Goal: Task Accomplishment & Management: Complete application form

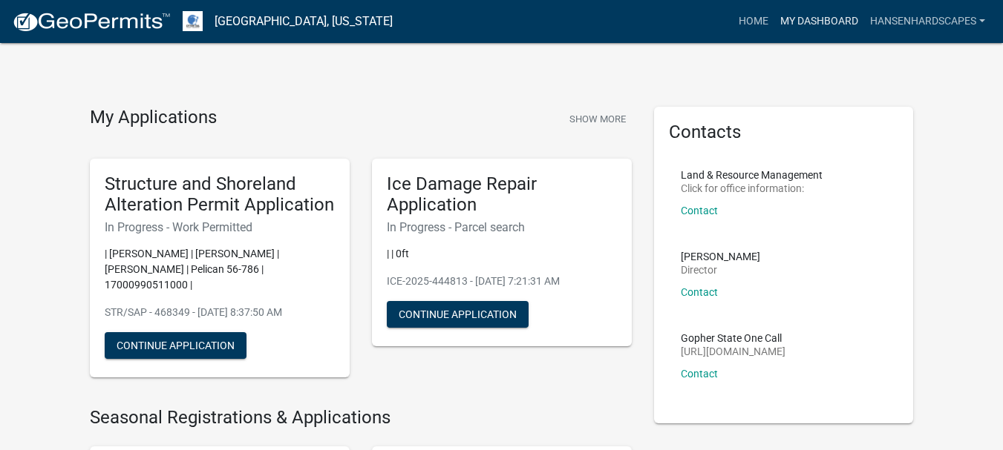
click at [837, 15] on link "My Dashboard" at bounding box center [819, 21] width 90 height 28
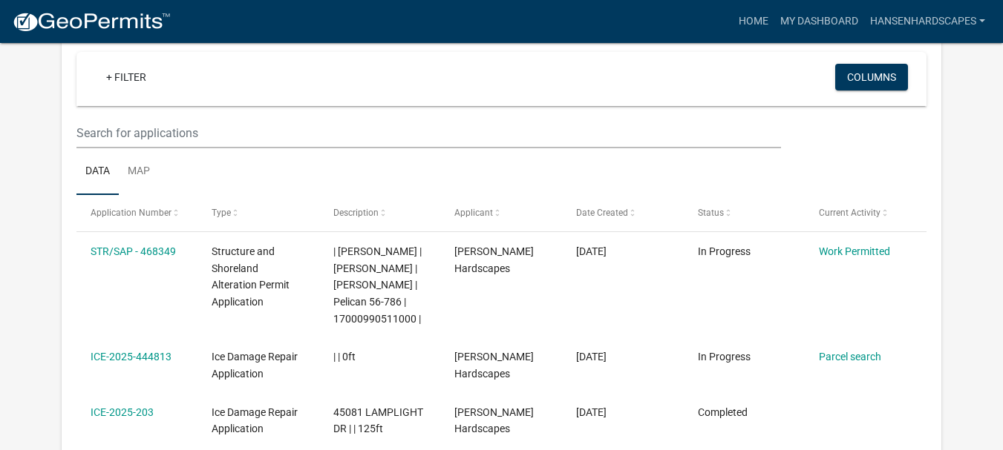
scroll to position [142, 0]
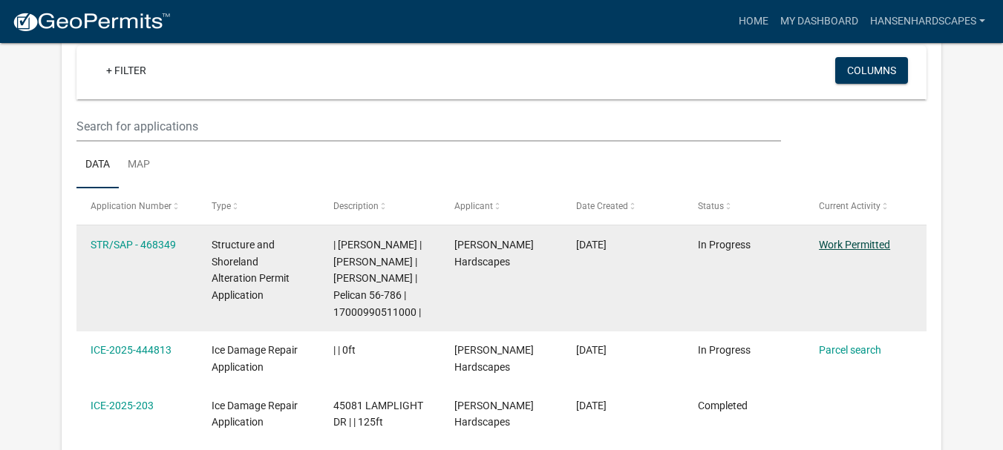
click at [855, 242] on link "Work Permitted" at bounding box center [854, 245] width 71 height 12
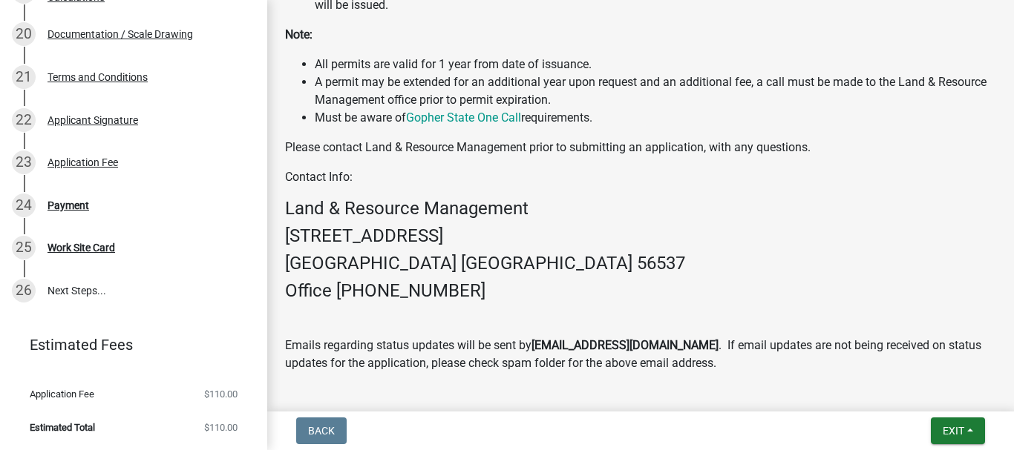
scroll to position [1010, 0]
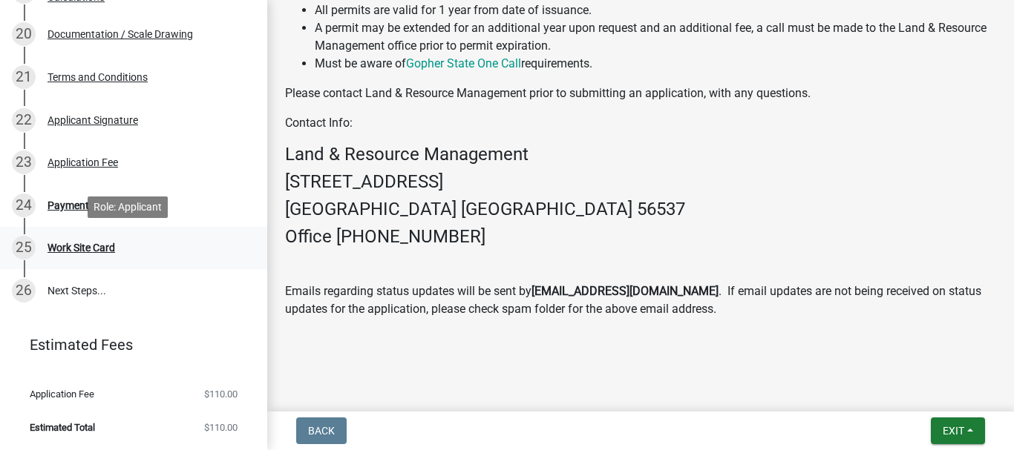
click at [102, 243] on div "Work Site Card" at bounding box center [81, 248] width 68 height 10
click at [98, 249] on div "Work Site Card" at bounding box center [81, 248] width 68 height 10
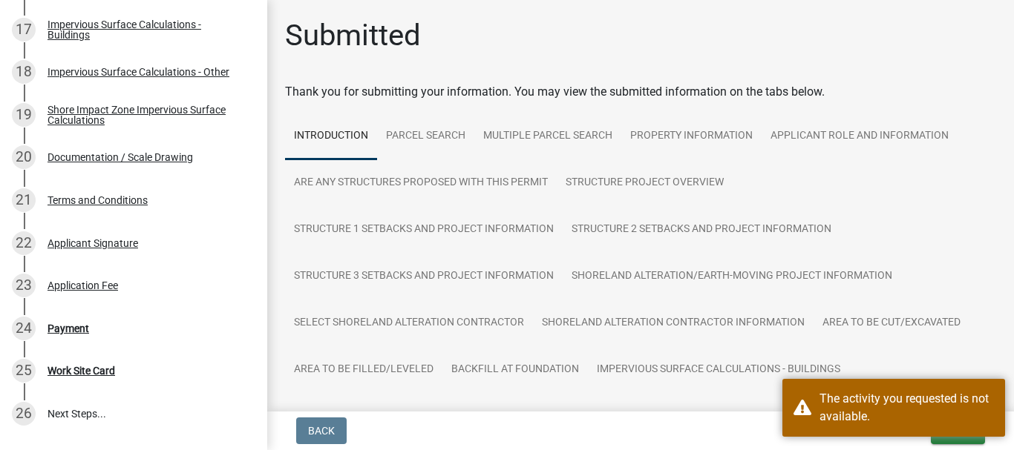
scroll to position [1078, 0]
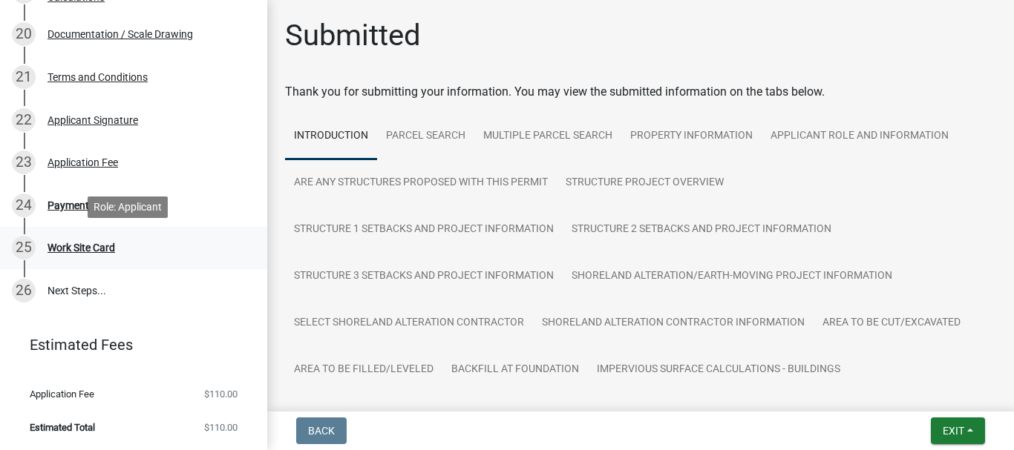
click at [107, 249] on div "Work Site Card" at bounding box center [81, 248] width 68 height 10
click at [90, 207] on div "24 Payment" at bounding box center [128, 206] width 232 height 24
click at [78, 205] on div "Payment" at bounding box center [68, 205] width 42 height 10
click at [67, 162] on div "Application Fee" at bounding box center [82, 162] width 71 height 10
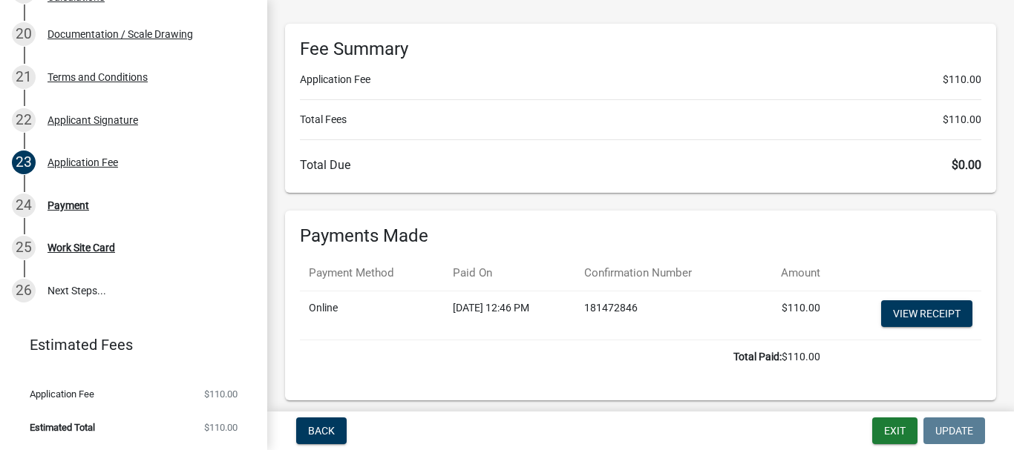
scroll to position [207, 0]
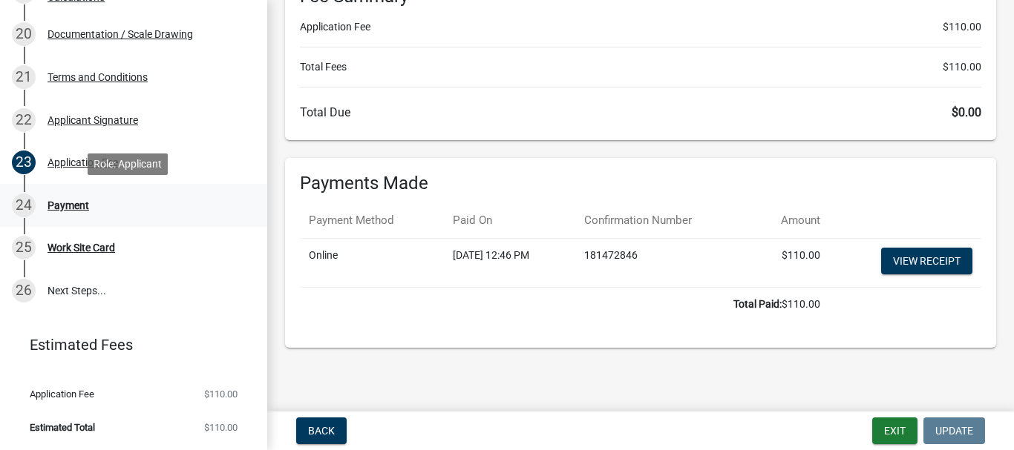
click at [65, 205] on div "Payment" at bounding box center [68, 205] width 42 height 10
click at [82, 249] on div "Work Site Card" at bounding box center [81, 248] width 68 height 10
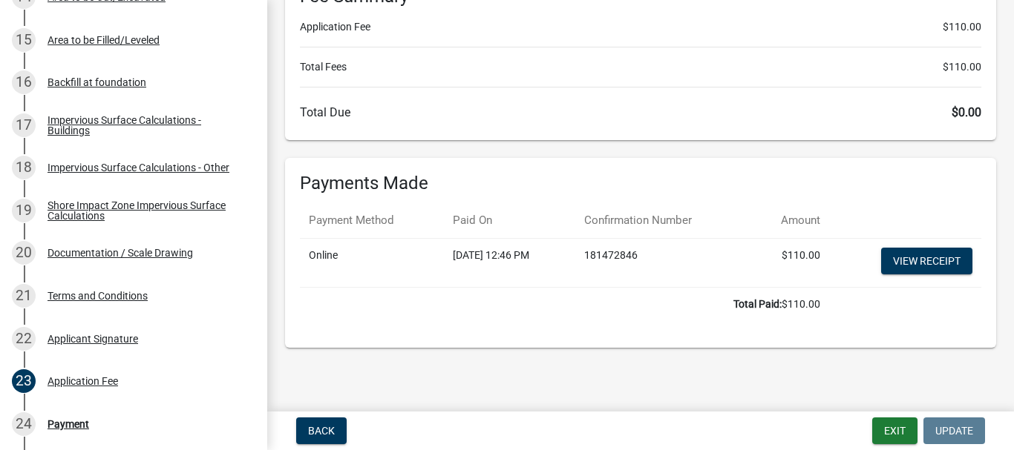
scroll to position [1078, 0]
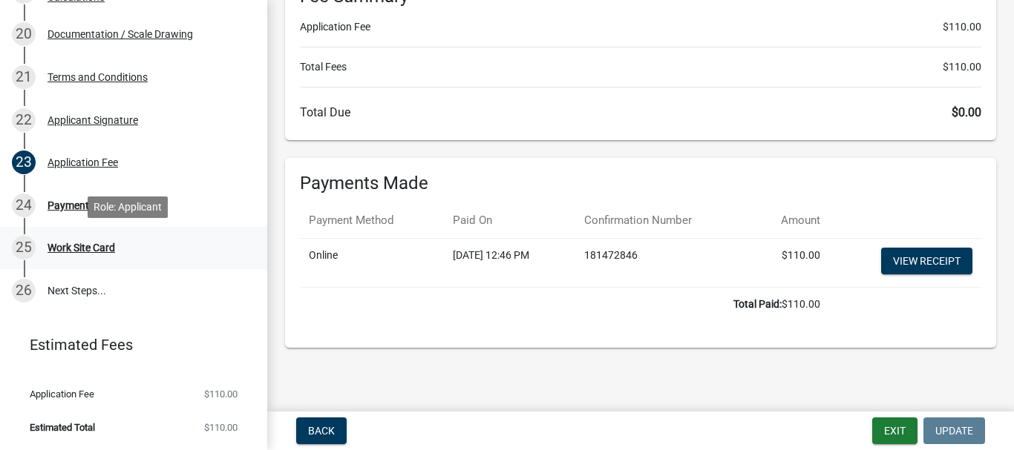
click at [83, 246] on div "Work Site Card" at bounding box center [81, 248] width 68 height 10
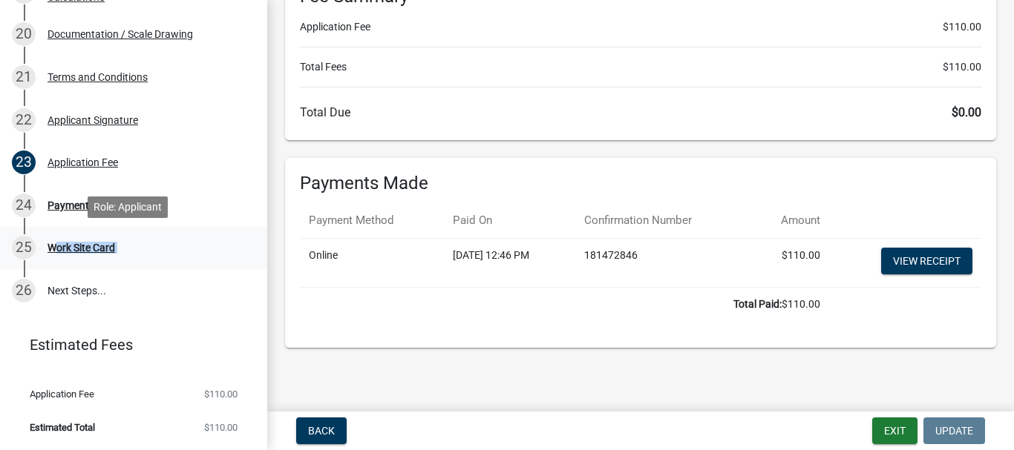
click at [83, 246] on div "Work Site Card" at bounding box center [81, 248] width 68 height 10
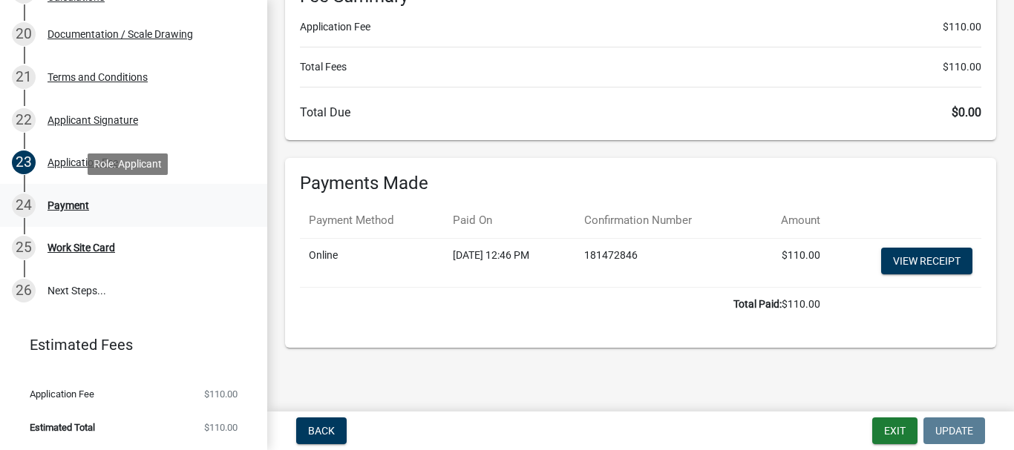
click at [66, 209] on div "Payment" at bounding box center [68, 205] width 42 height 10
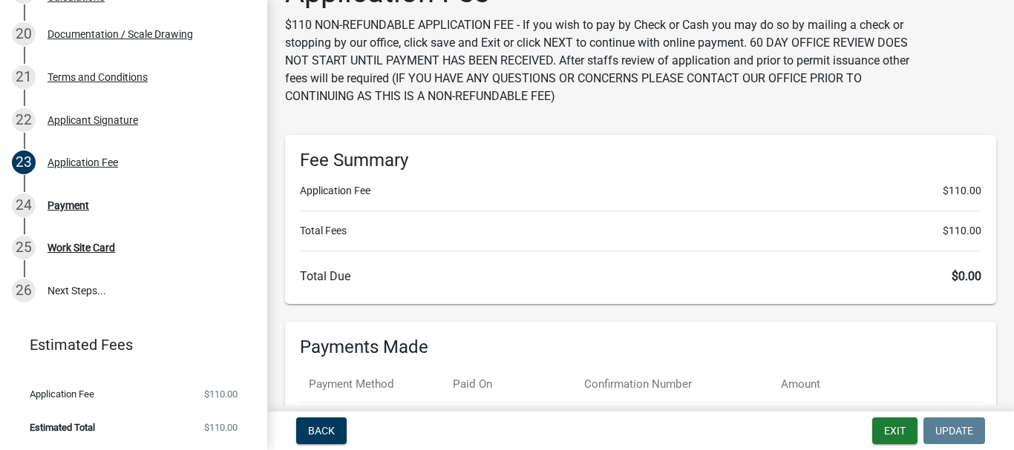
scroll to position [207, 0]
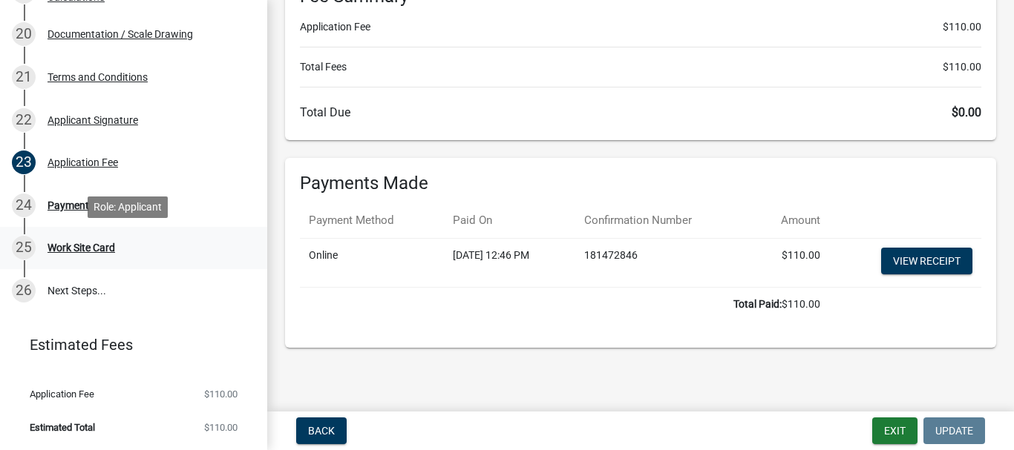
click at [91, 246] on div "Work Site Card" at bounding box center [81, 248] width 68 height 10
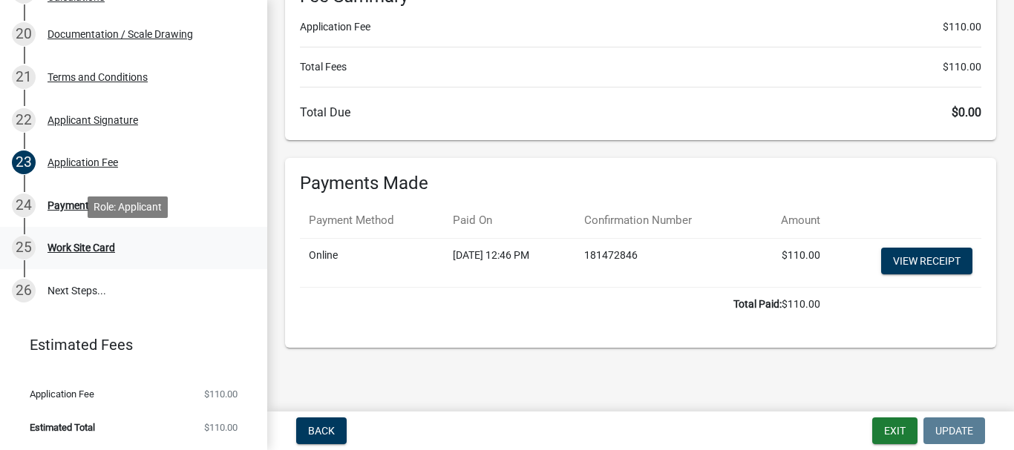
click at [91, 246] on div "Work Site Card" at bounding box center [81, 248] width 68 height 10
click at [96, 162] on div "Application Fee" at bounding box center [82, 162] width 71 height 10
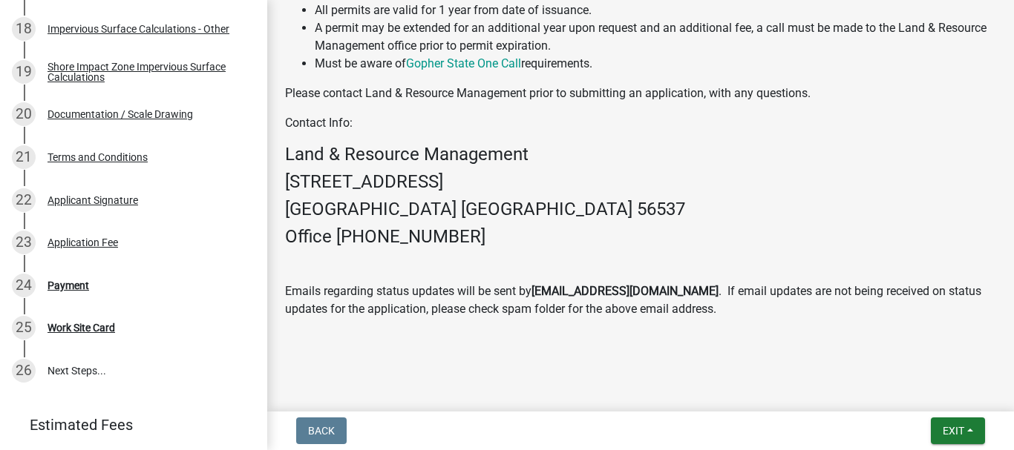
scroll to position [1078, 0]
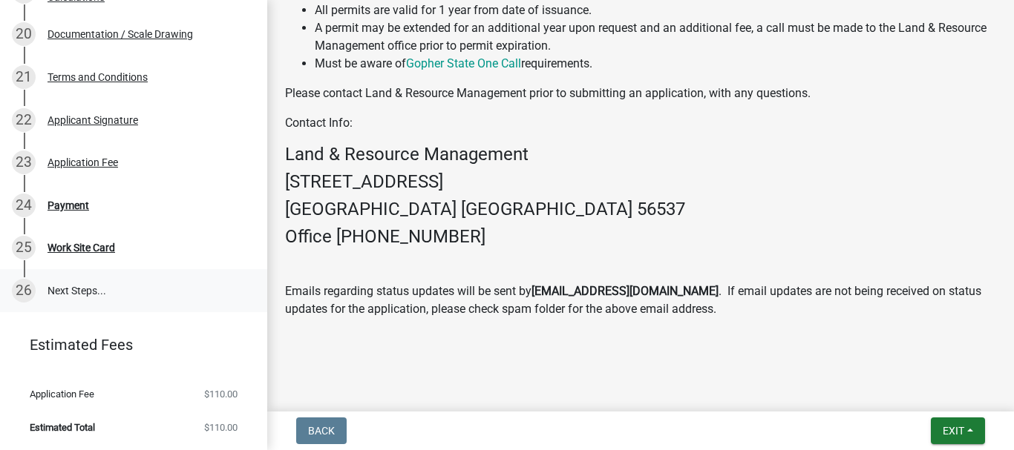
click at [71, 290] on link "26 Next Steps..." at bounding box center [133, 290] width 267 height 43
click at [91, 118] on div "Applicant Signature" at bounding box center [92, 120] width 91 height 10
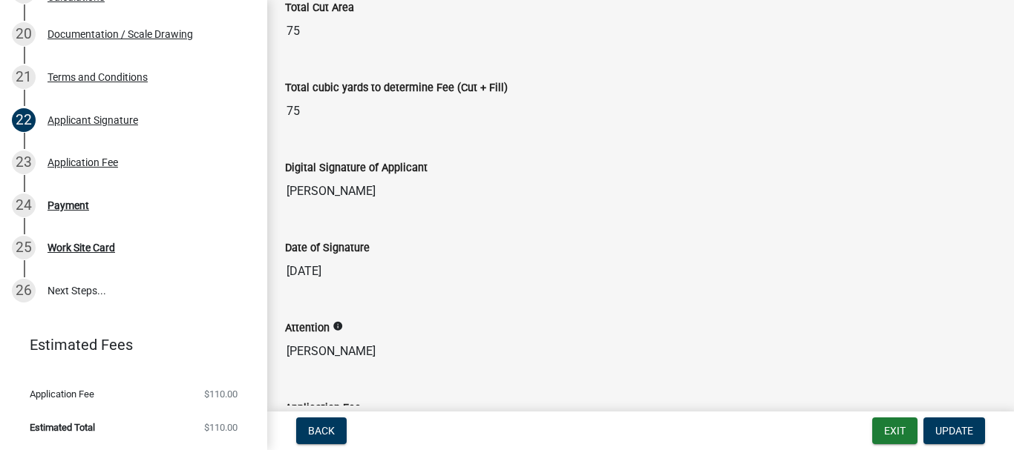
scroll to position [476, 0]
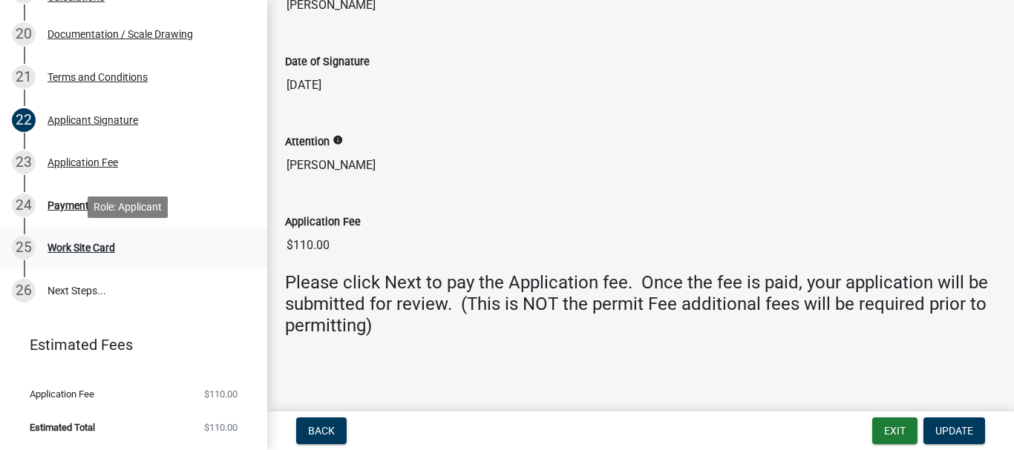
click at [82, 246] on div "Work Site Card" at bounding box center [81, 248] width 68 height 10
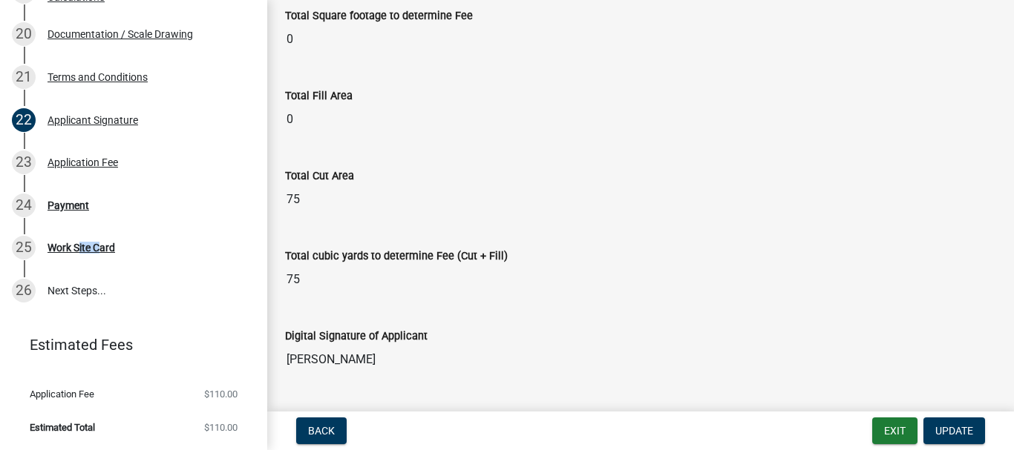
scroll to position [3, 0]
